Goal: Information Seeking & Learning: Learn about a topic

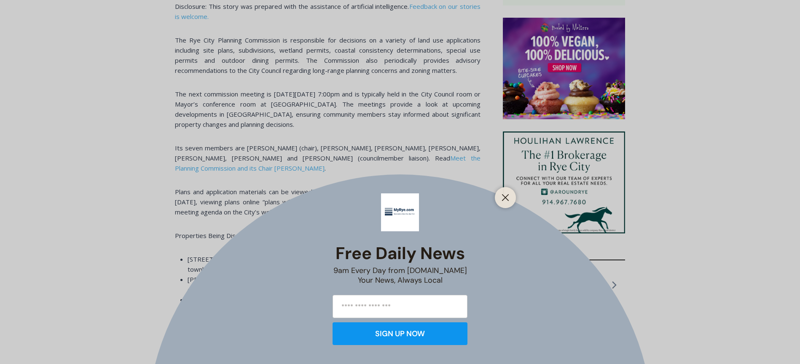
scroll to position [700, 0]
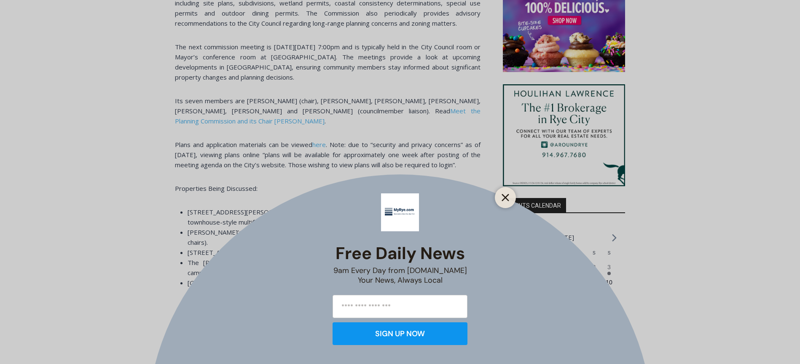
click at [506, 198] on line "Close" at bounding box center [505, 198] width 6 height 6
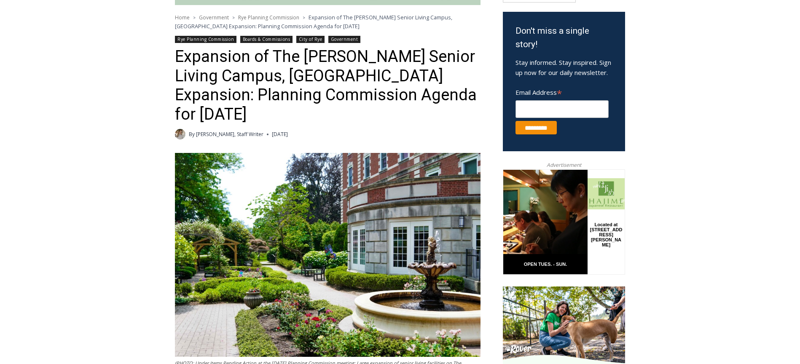
scroll to position [152, 0]
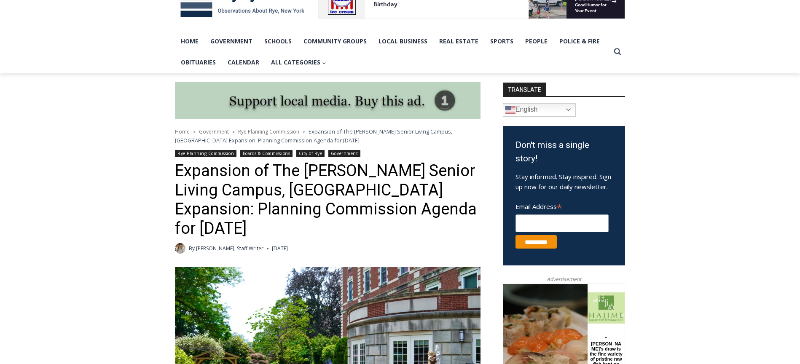
click at [314, 153] on link "City of Rye" at bounding box center [310, 153] width 29 height 7
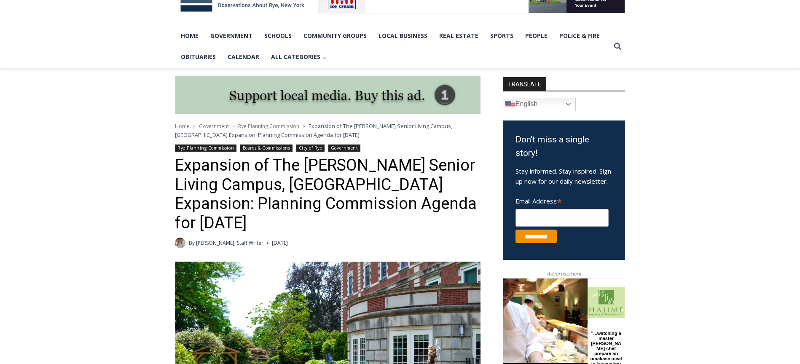
scroll to position [278, 0]
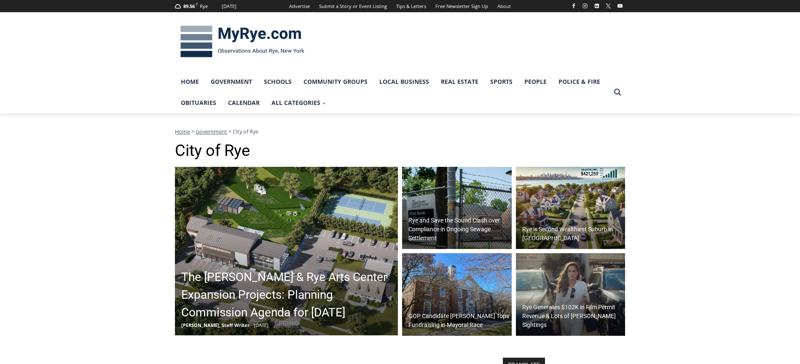
click at [283, 269] on h2 "The Osborn & Rye Arts Center Expansion Projects: Planning Commission Agenda for…" at bounding box center [288, 295] width 215 height 53
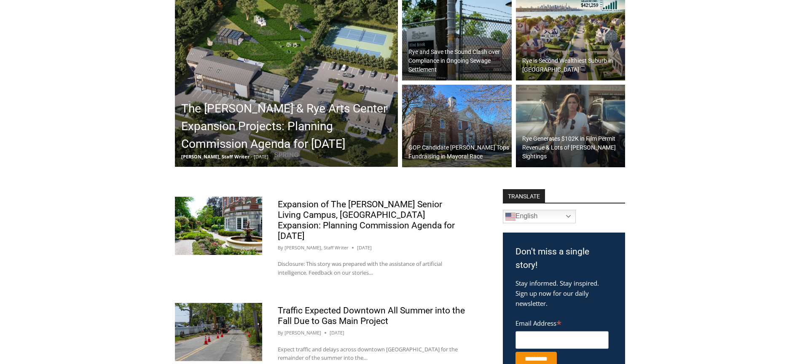
scroll to position [169, 0]
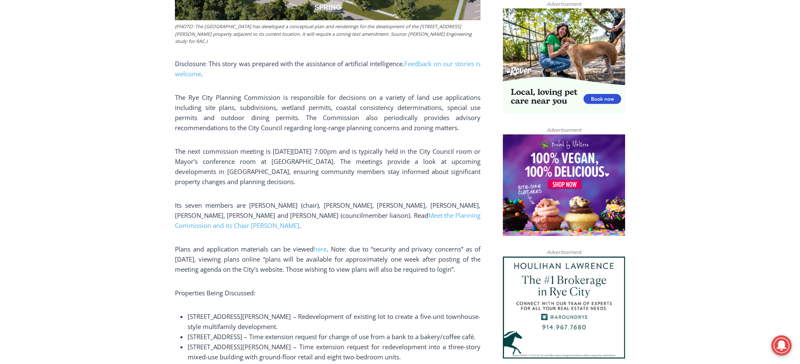
scroll to position [574, 0]
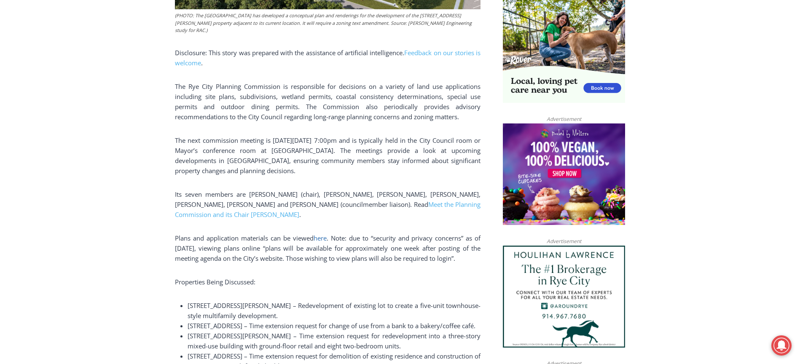
click at [323, 234] on span "here" at bounding box center [320, 238] width 13 height 8
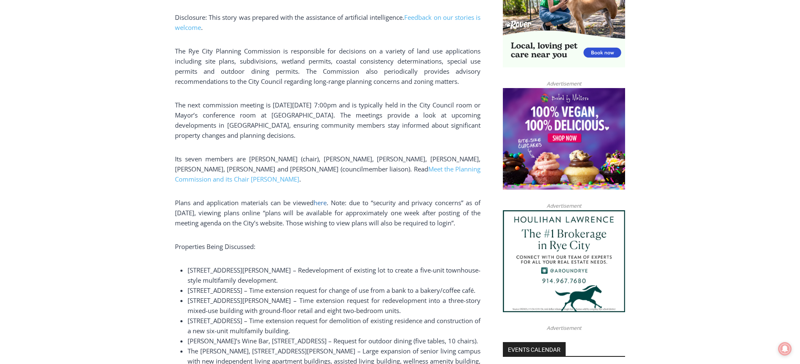
scroll to position [658, 0]
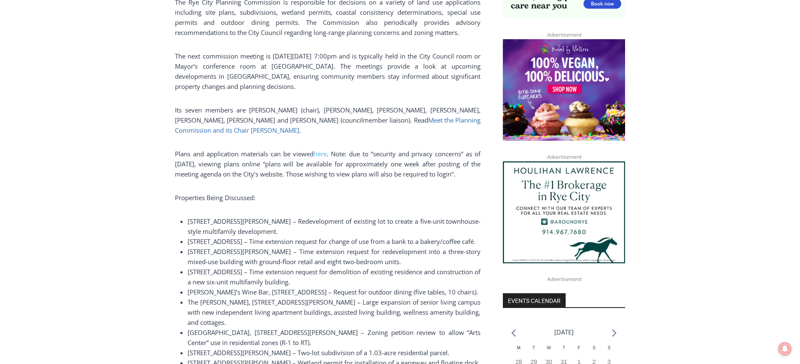
click at [436, 116] on span "Meet the Planning Commission and its Chair Nick Everett" at bounding box center [328, 125] width 306 height 19
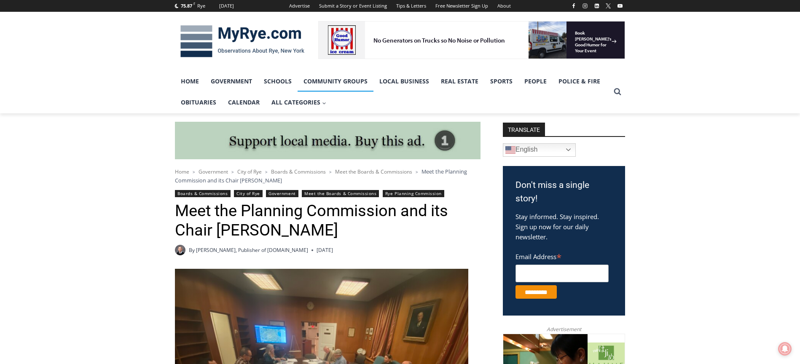
scroll to position [110, 0]
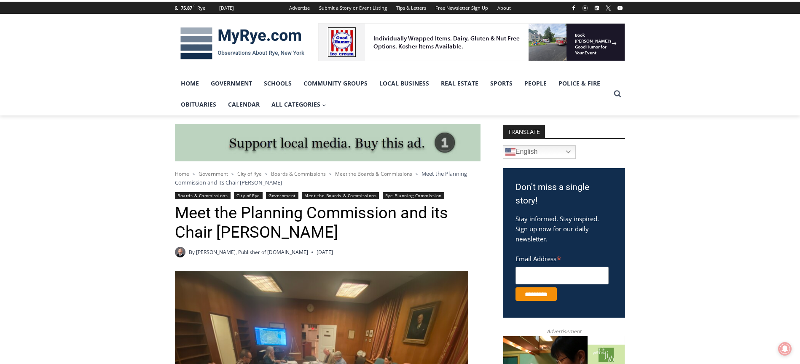
click at [214, 196] on link "Boards & Commissions" at bounding box center [203, 195] width 56 height 7
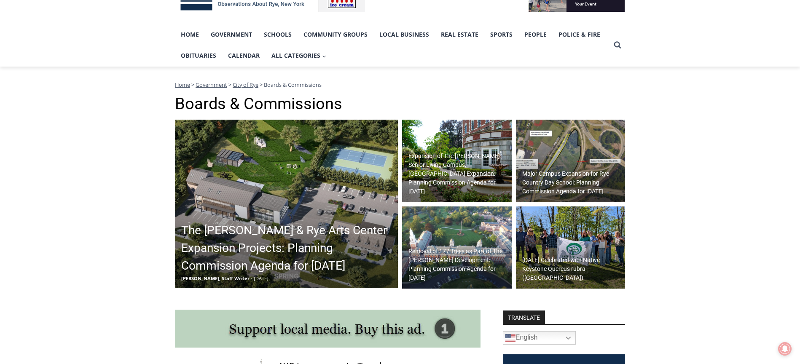
scroll to position [153, 0]
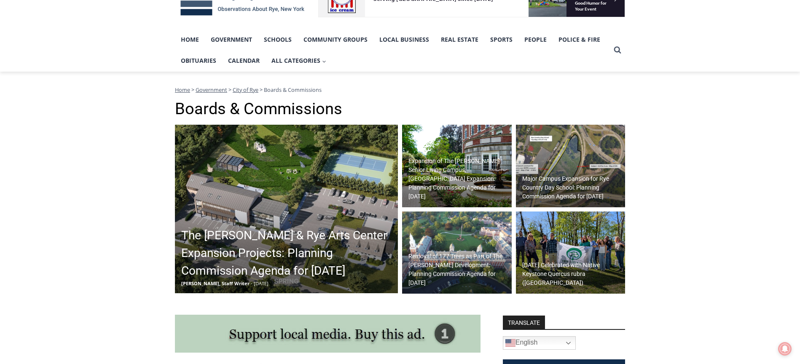
click at [266, 233] on h2 "The [PERSON_NAME] & Rye Arts Center Expansion Projects: Planning Commission Age…" at bounding box center [288, 253] width 215 height 53
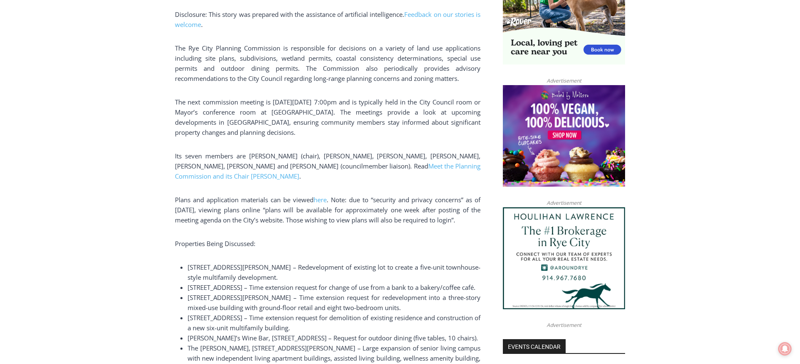
scroll to position [659, 0]
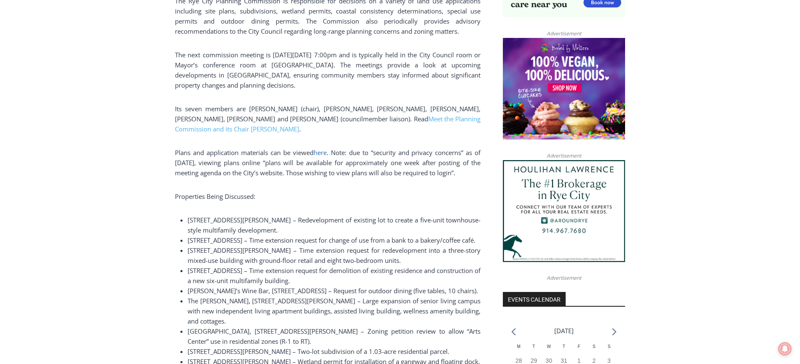
click at [323, 148] on span "here" at bounding box center [320, 152] width 13 height 8
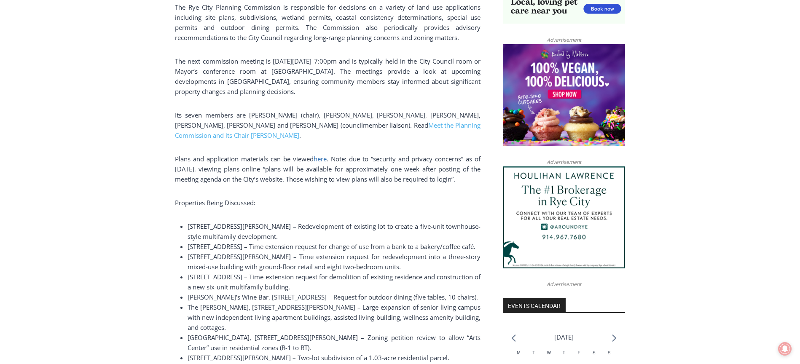
scroll to position [744, 0]
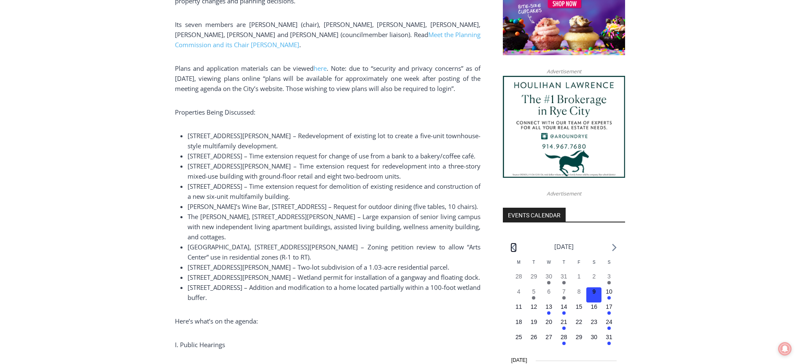
click at [514, 245] on icon "Previous month" at bounding box center [513, 247] width 4 height 7
click at [513, 247] on icon "Previous month" at bounding box center [513, 248] width 5 height 8
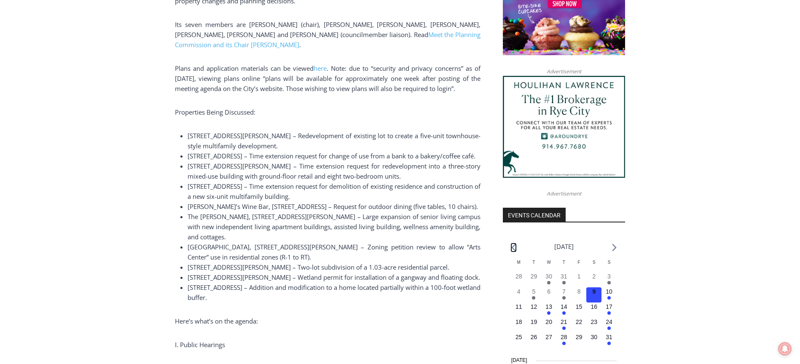
click at [512, 247] on icon "Previous month" at bounding box center [513, 248] width 5 height 8
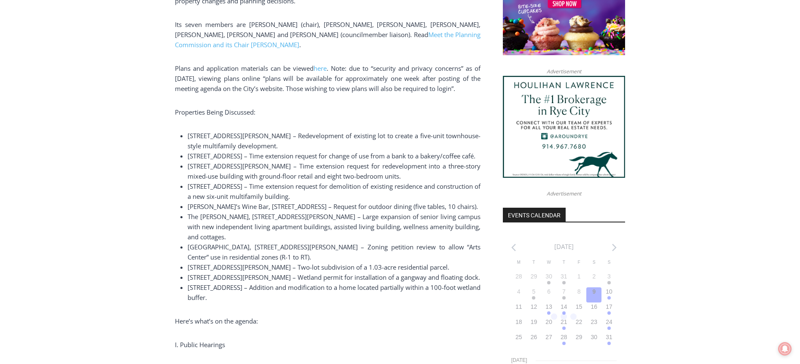
click at [510, 246] on header "[DATE]" at bounding box center [564, 250] width 122 height 18
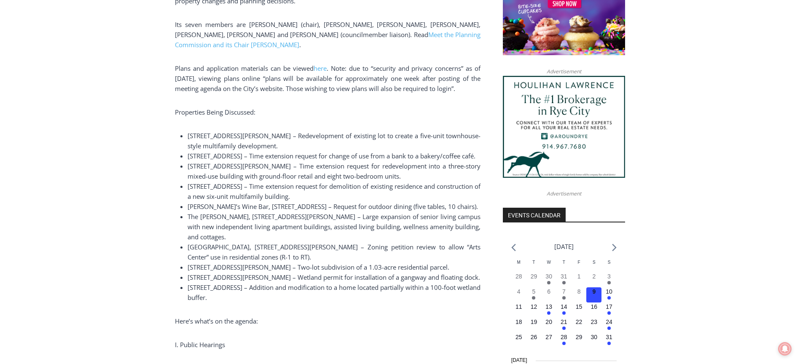
click at [509, 246] on header "[DATE]" at bounding box center [564, 250] width 122 height 18
click at [509, 245] on header "[DATE]" at bounding box center [564, 250] width 122 height 18
click at [518, 263] on span "M" at bounding box center [518, 262] width 3 height 5
click at [549, 276] on time "30" at bounding box center [548, 276] width 7 height 7
click at [548, 276] on time "30" at bounding box center [548, 276] width 7 height 7
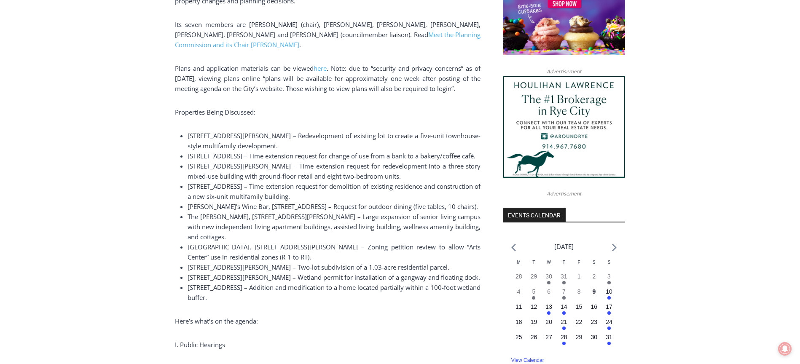
click at [518, 257] on header "[DATE]" at bounding box center [564, 250] width 122 height 18
click at [515, 252] on li at bounding box center [513, 246] width 5 height 11
click at [510, 246] on header "[DATE]" at bounding box center [564, 250] width 122 height 18
click at [510, 247] on header "[DATE]" at bounding box center [564, 250] width 122 height 18
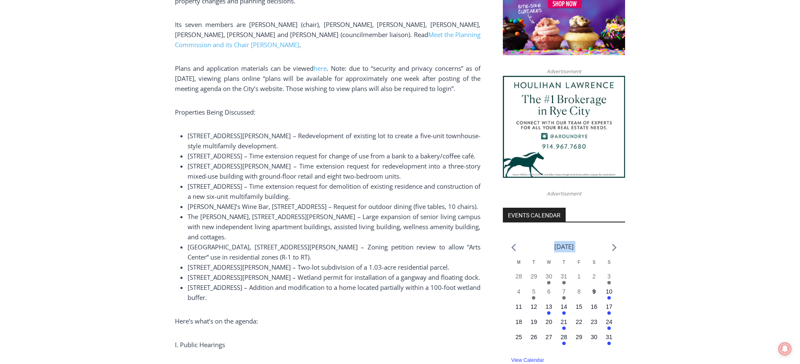
click at [510, 247] on header "[DATE]" at bounding box center [564, 250] width 122 height 18
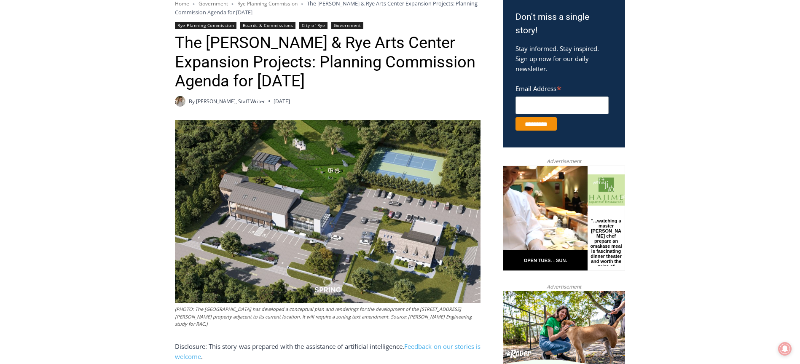
scroll to position [153, 0]
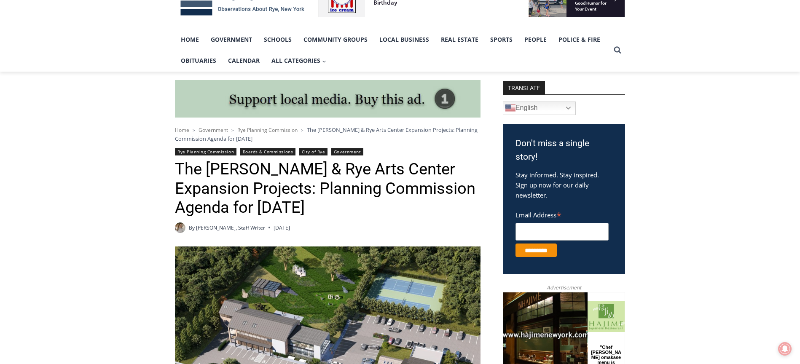
click at [266, 151] on link "Boards & Commissions" at bounding box center [268, 151] width 56 height 7
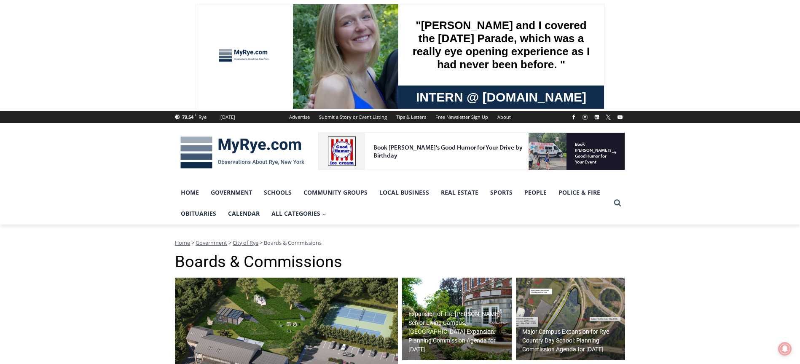
scroll to position [84, 0]
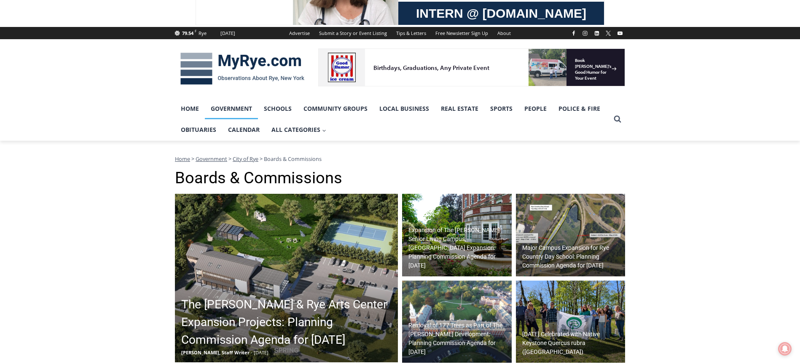
click at [232, 109] on link "Government" at bounding box center [231, 108] width 53 height 21
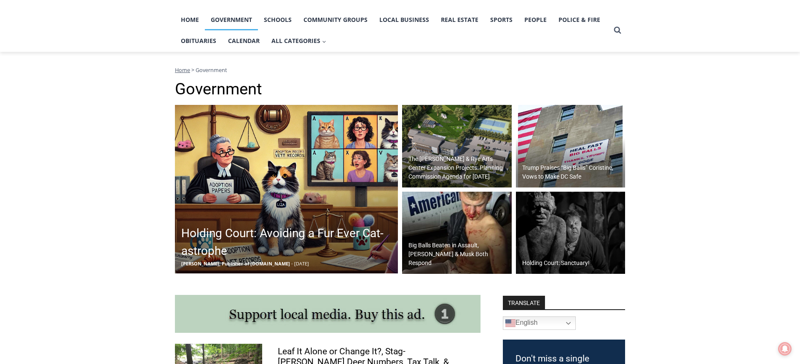
scroll to position [84, 0]
